Goal: Information Seeking & Learning: Understand process/instructions

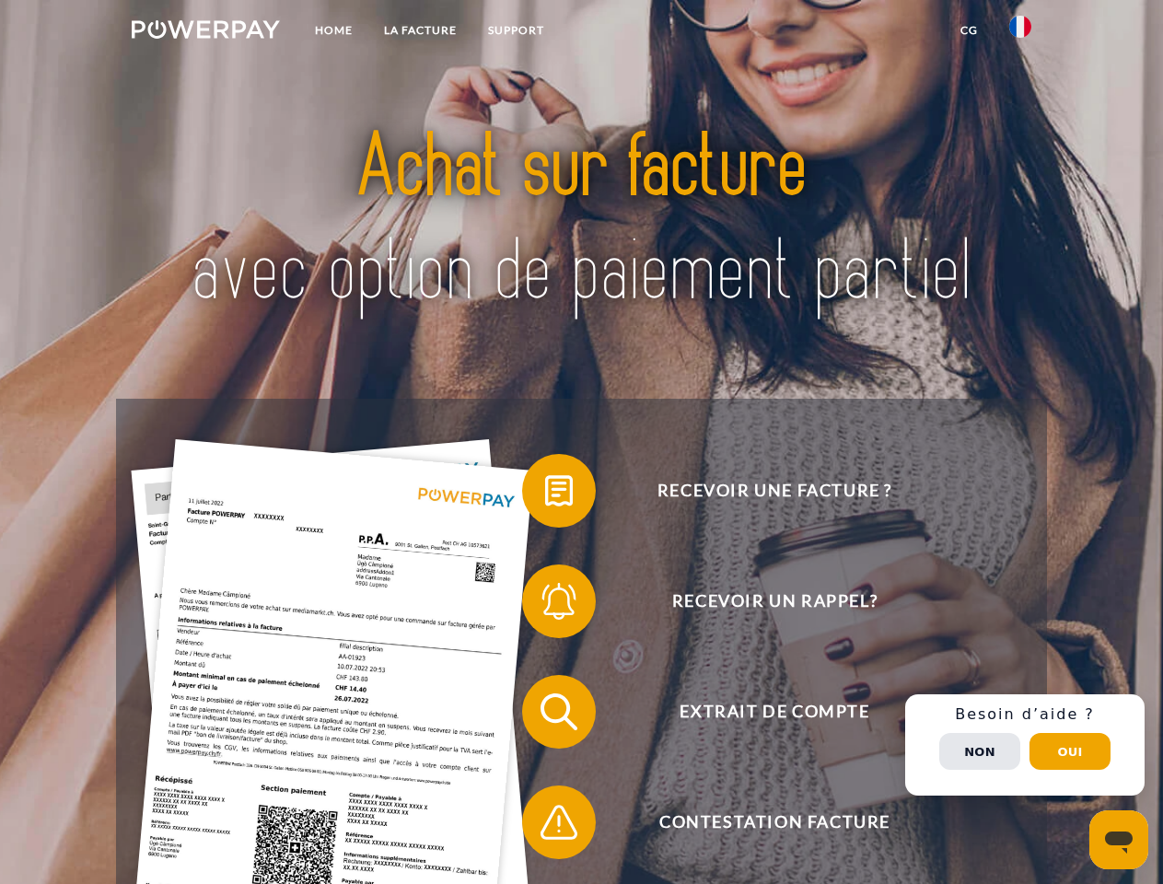
click at [205, 32] on img at bounding box center [206, 29] width 148 height 18
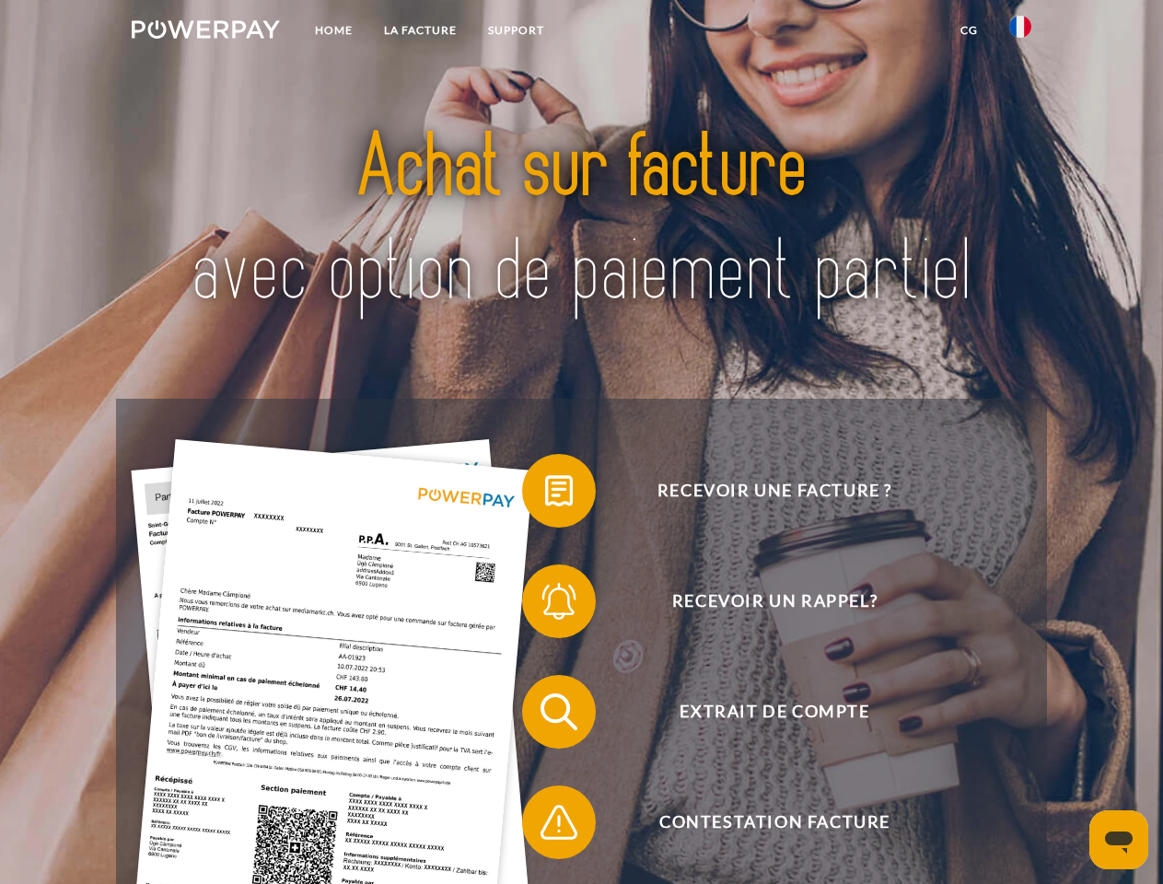
click at [1020, 32] on img at bounding box center [1020, 27] width 22 height 22
click at [969, 30] on link "CG" at bounding box center [969, 30] width 49 height 33
click at [545, 494] on span at bounding box center [531, 491] width 92 height 92
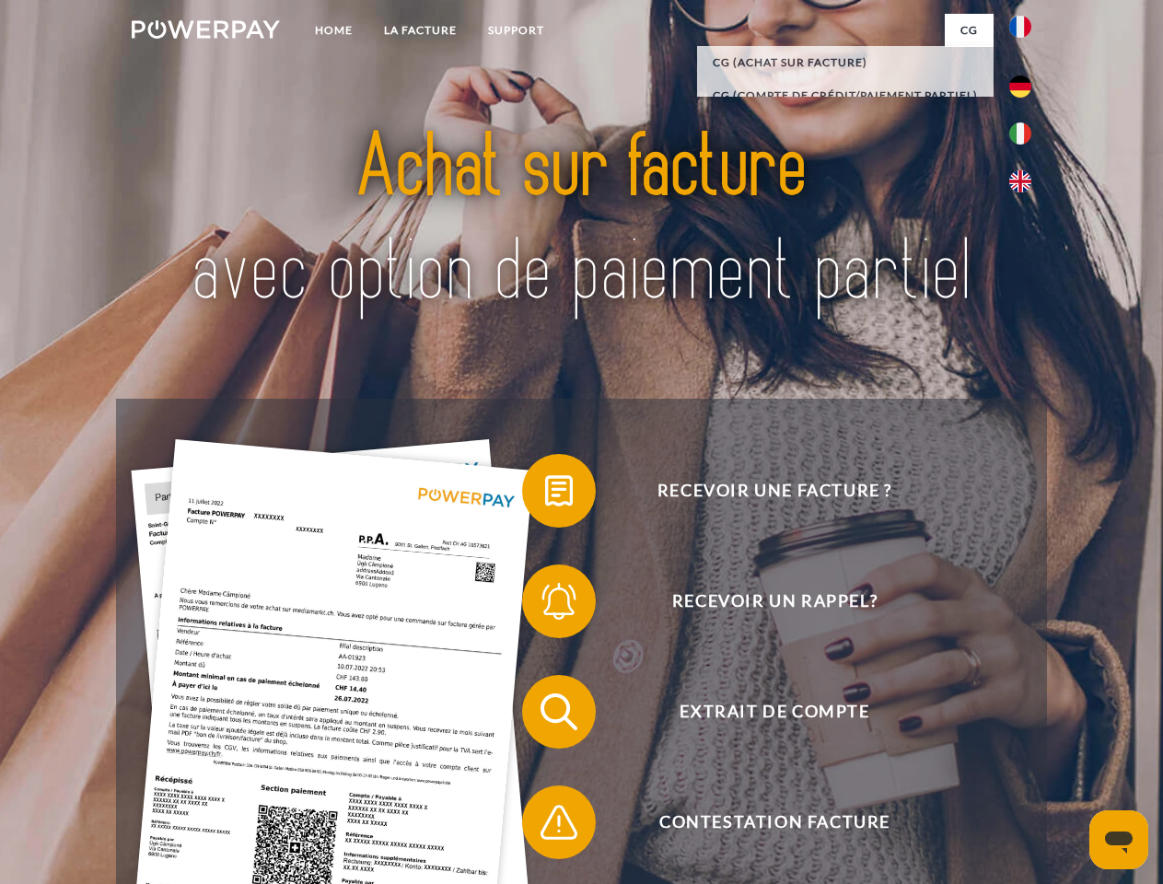
click at [545, 605] on span at bounding box center [531, 601] width 92 height 92
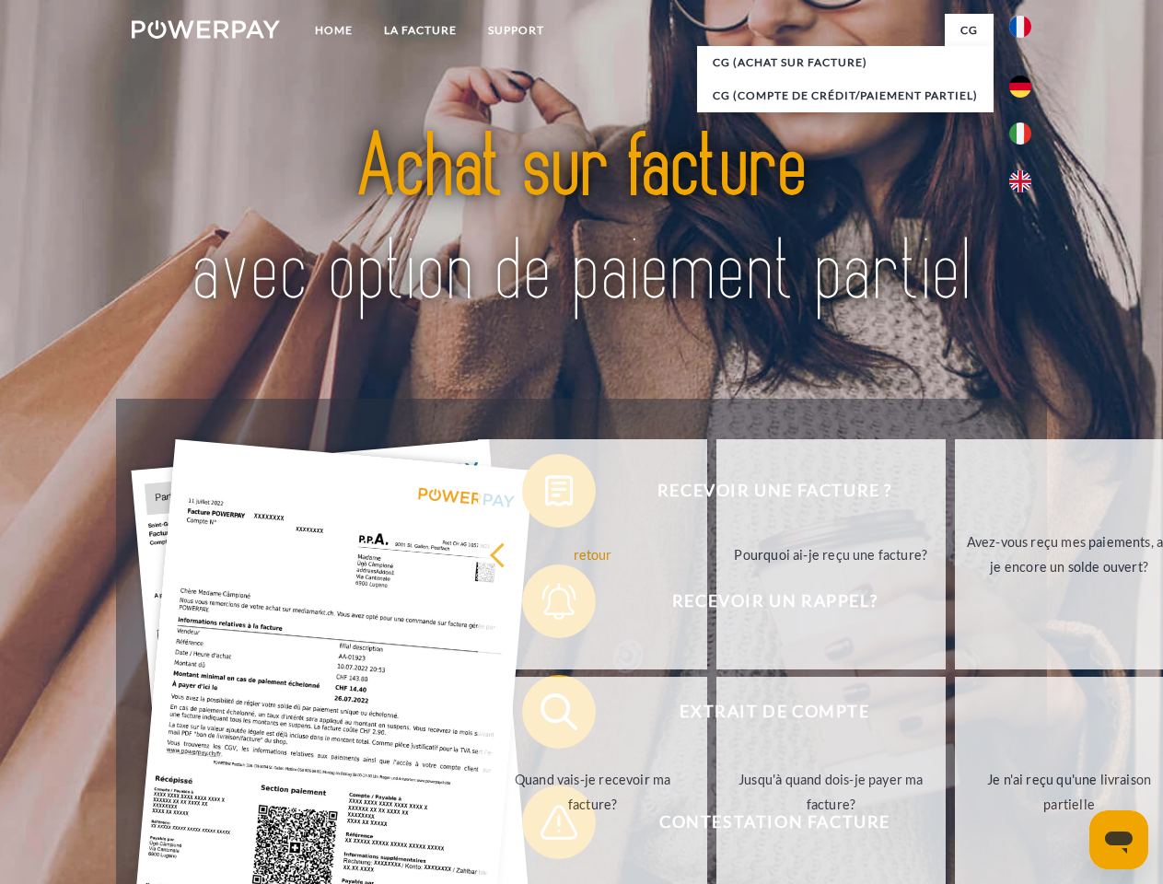
click at [716, 715] on link "Jusqu'à quand dois-je payer ma facture?" at bounding box center [830, 792] width 229 height 230
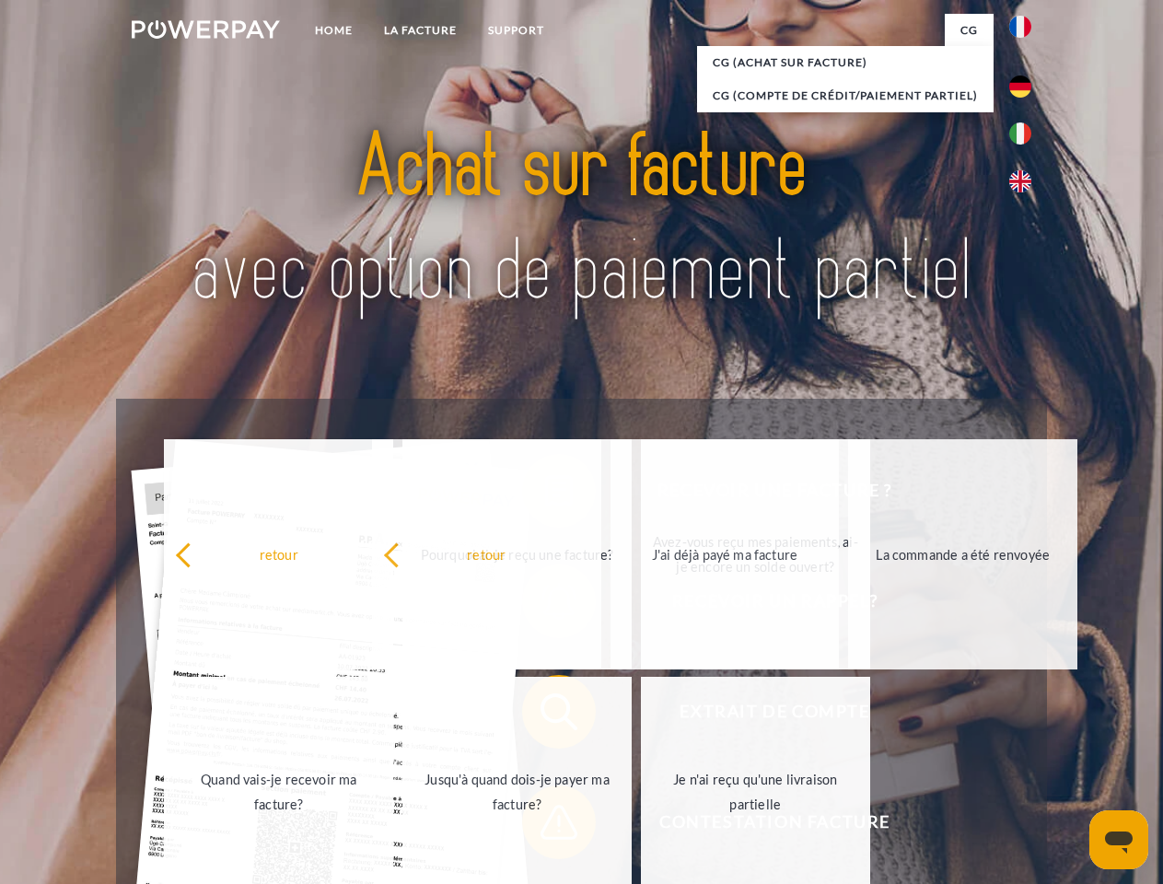
click at [545, 826] on span at bounding box center [531, 822] width 92 height 92
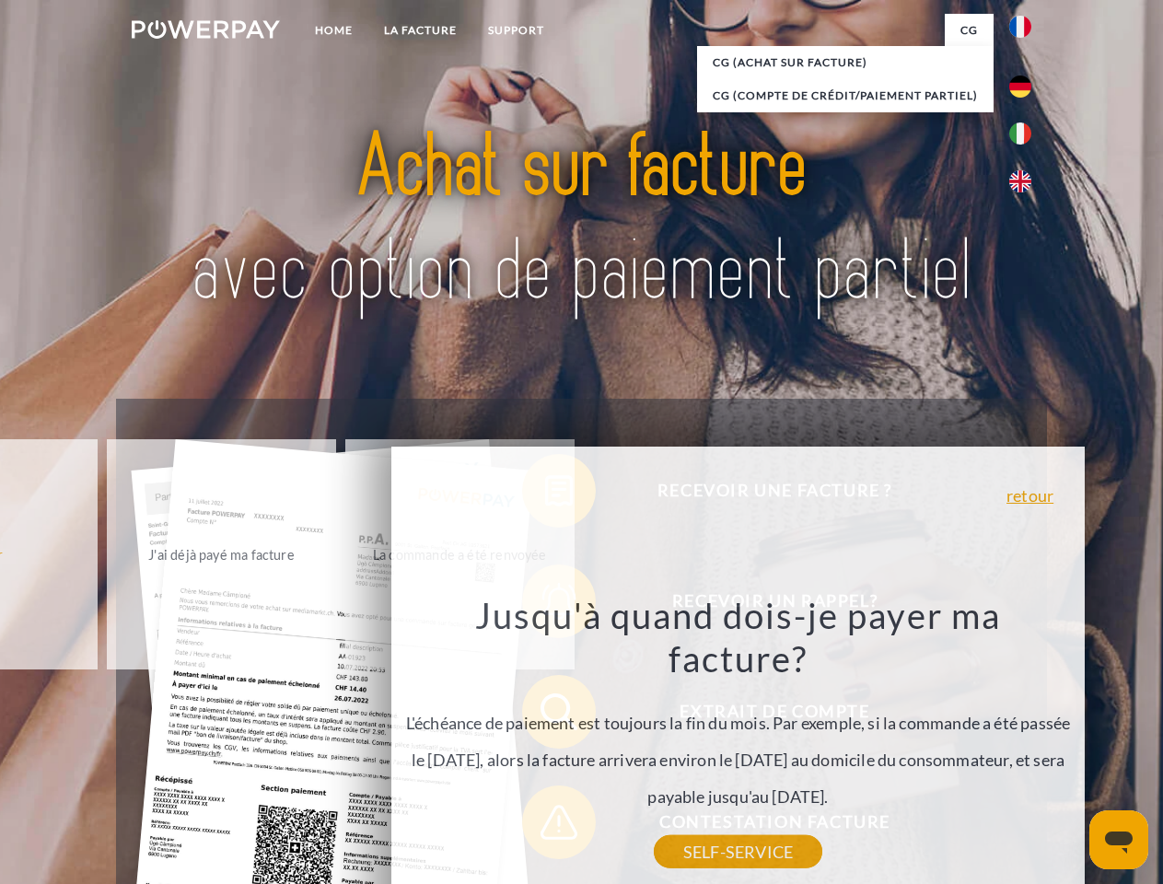
click at [1025, 745] on div "Recevoir une facture ? Recevoir un rappel? Extrait de compte retour" at bounding box center [581, 767] width 930 height 737
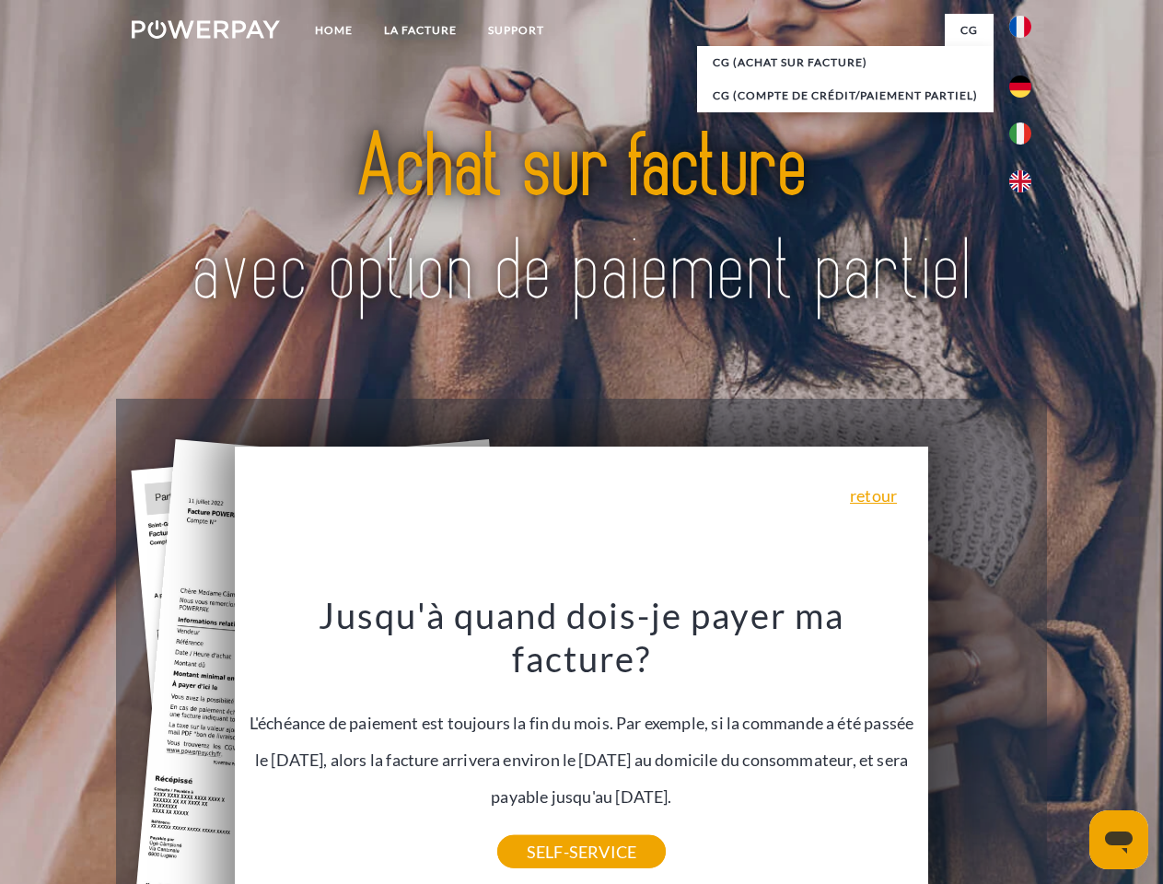
click at [980, 749] on span "Extrait de compte" at bounding box center [774, 712] width 451 height 74
click at [1070, 751] on header "Home LA FACTURE Support" at bounding box center [581, 636] width 1163 height 1272
